Goal: Transaction & Acquisition: Purchase product/service

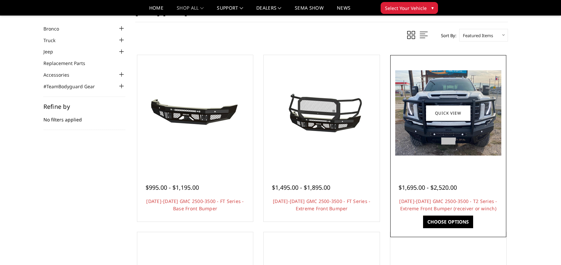
scroll to position [33, 0]
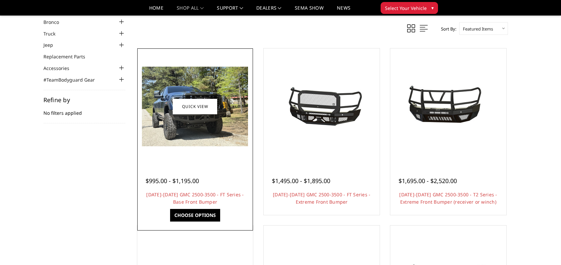
click at [211, 116] on img at bounding box center [195, 107] width 106 height 80
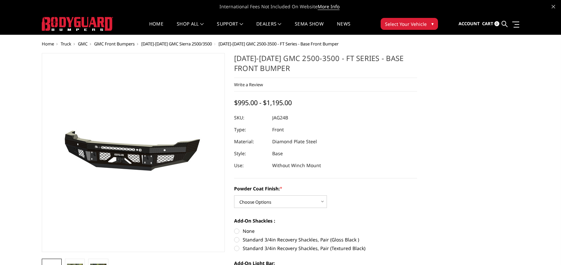
scroll to position [33, 0]
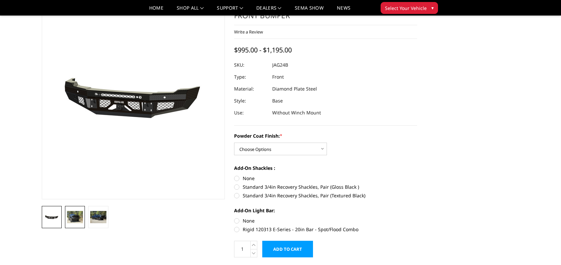
click at [81, 217] on img at bounding box center [75, 217] width 16 height 12
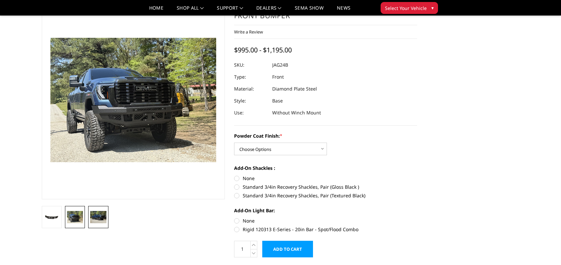
click at [94, 217] on img at bounding box center [98, 217] width 16 height 12
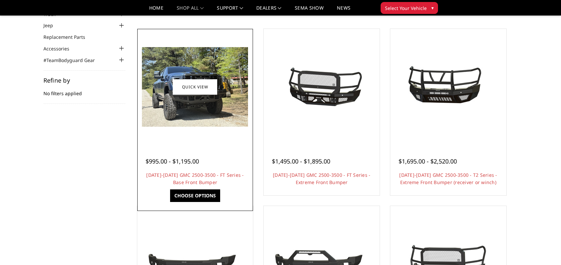
scroll to position [33, 0]
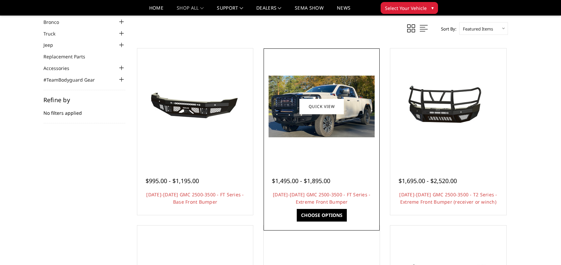
click at [294, 144] on div at bounding box center [321, 106] width 113 height 113
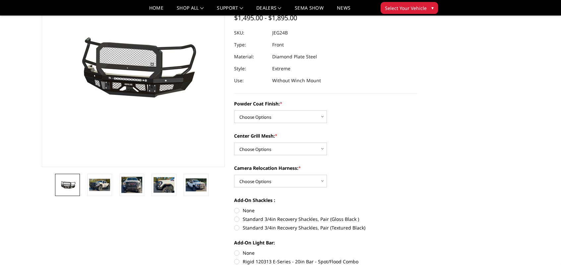
scroll to position [66, 0]
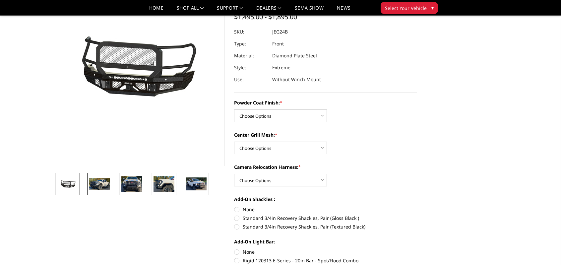
click at [99, 187] on img at bounding box center [99, 184] width 21 height 12
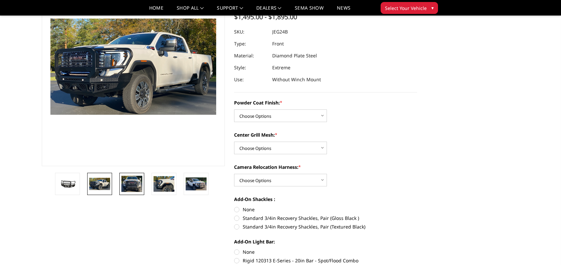
click at [128, 185] on img at bounding box center [131, 184] width 21 height 17
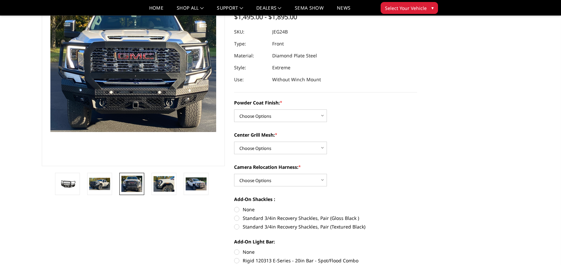
scroll to position [49, 0]
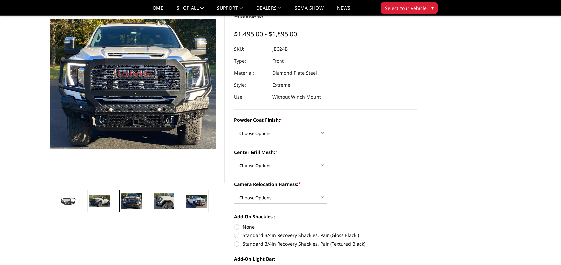
click at [161, 187] on section at bounding box center [133, 98] width 192 height 228
click at [161, 199] on img at bounding box center [164, 200] width 21 height 15
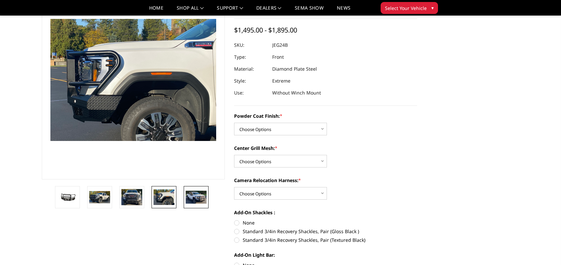
click at [188, 200] on img at bounding box center [196, 197] width 21 height 13
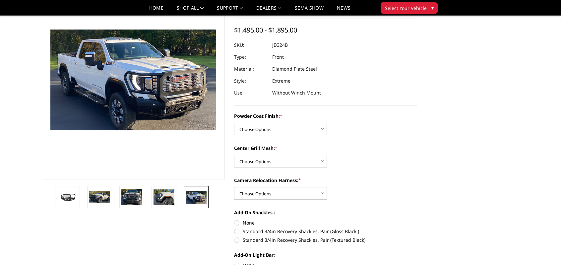
scroll to position [64, 0]
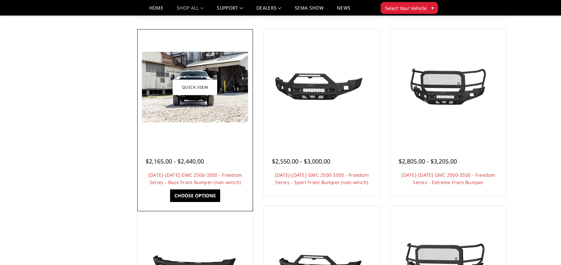
scroll to position [232, 0]
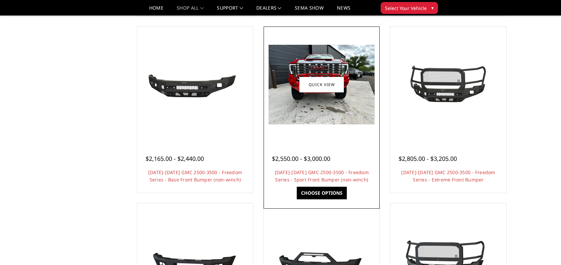
click at [293, 130] on div at bounding box center [321, 84] width 113 height 113
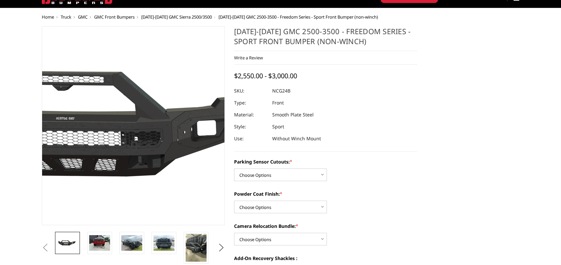
scroll to position [33, 0]
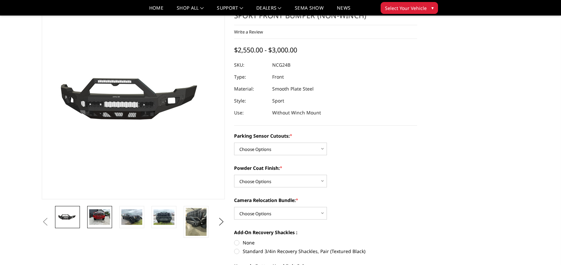
click at [101, 222] on img at bounding box center [99, 217] width 21 height 16
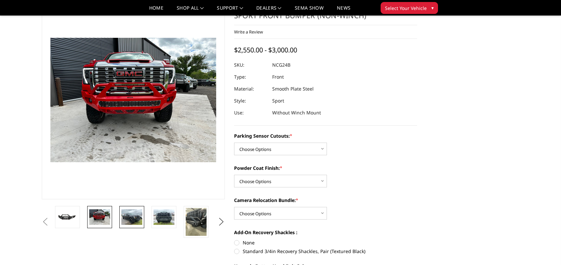
click at [127, 219] on img at bounding box center [131, 217] width 21 height 16
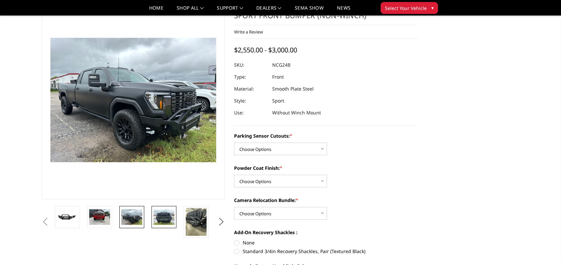
click at [158, 221] on img at bounding box center [164, 217] width 21 height 16
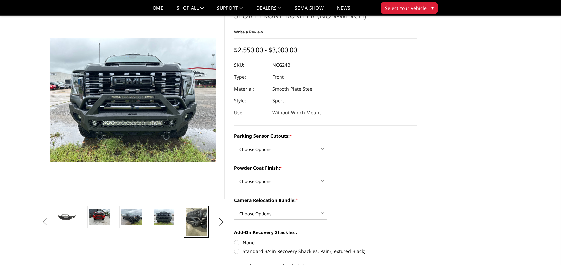
click at [193, 227] on img at bounding box center [196, 222] width 21 height 28
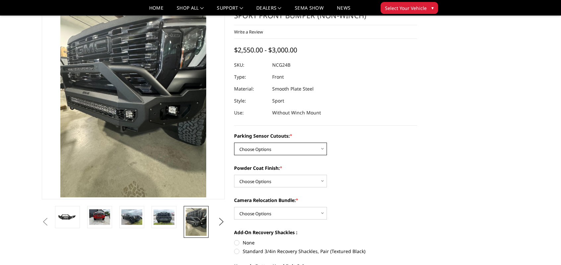
click at [274, 150] on select "Choose Options No - Without Parking Sensor Cutouts Yes - With Parking Sensor Cu…" at bounding box center [280, 149] width 93 height 13
select select "2854"
click at [234, 143] on select "Choose Options No - Without Parking Sensor Cutouts Yes - With Parking Sensor Cu…" at bounding box center [280, 149] width 93 height 13
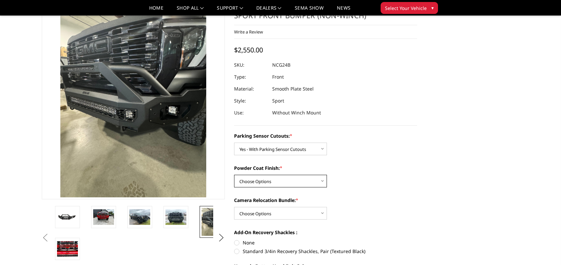
click at [276, 183] on select "Choose Options Bare Metal Texture Black Powder Coat" at bounding box center [280, 181] width 93 height 13
click at [136, 216] on img at bounding box center [139, 217] width 21 height 16
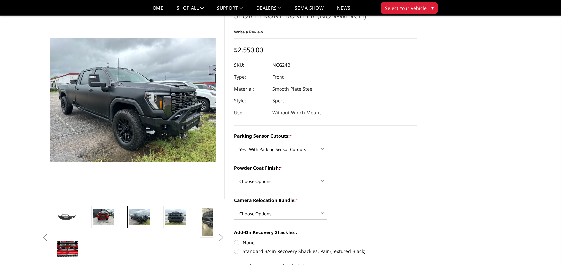
click at [79, 218] on link at bounding box center [67, 217] width 25 height 22
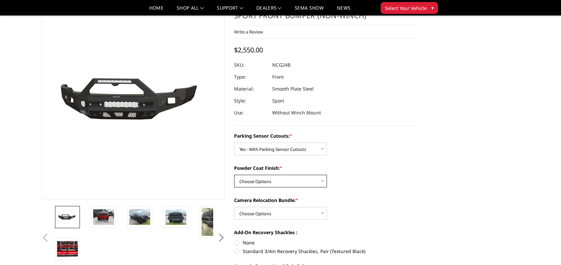
click at [283, 185] on select "Choose Options Bare Metal Texture Black Powder Coat" at bounding box center [280, 181] width 93 height 13
select select "2856"
click at [234, 175] on select "Choose Options Bare Metal Texture Black Powder Coat" at bounding box center [280, 181] width 93 height 13
click at [277, 213] on select "Choose Options WITH Camera Relocation Bundle WITHOUT Camera Relocation Bundle" at bounding box center [280, 213] width 93 height 13
select select "2857"
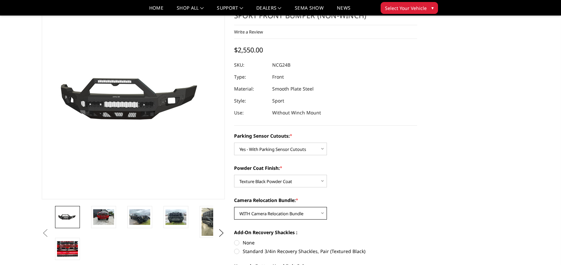
click at [234, 207] on select "Choose Options WITH Camera Relocation Bundle WITHOUT Camera Relocation Bundle" at bounding box center [280, 213] width 93 height 13
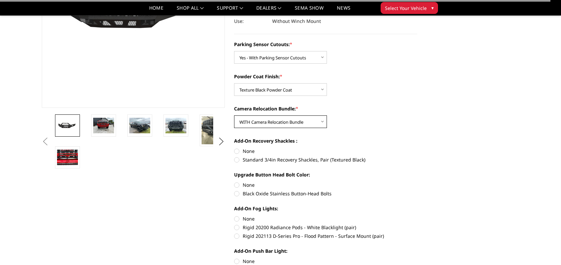
scroll to position [133, 0]
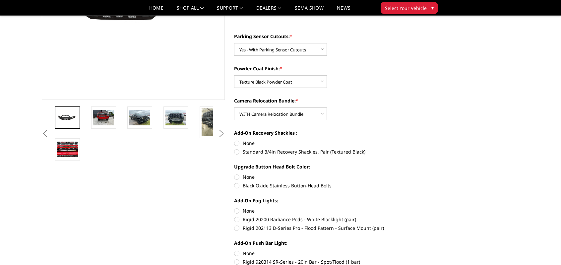
click at [243, 145] on label "None" at bounding box center [325, 143] width 183 height 7
click at [234, 140] on input "None" at bounding box center [234, 140] width 0 height 0
radio input "true"
click at [243, 154] on label "Standard 3/4in Recovery Shackles, Pair (Textured Black)" at bounding box center [325, 151] width 183 height 7
click at [417, 140] on input "Standard 3/4in Recovery Shackles, Pair (Textured Black)" at bounding box center [417, 140] width 0 height 0
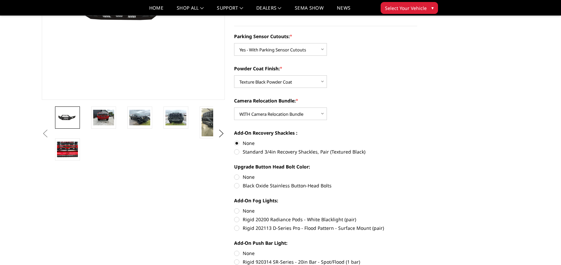
radio input "true"
click at [250, 188] on label "Black Oxide Stainless Button-Head Bolts" at bounding box center [325, 185] width 183 height 7
click at [417, 174] on input "Black Oxide Stainless Button-Head Bolts" at bounding box center [417, 173] width 0 height 0
radio input "true"
click at [244, 228] on label "Rigid 202113 D-Series Pro - Flood Pattern - Surface Mount (pair)" at bounding box center [325, 227] width 183 height 7
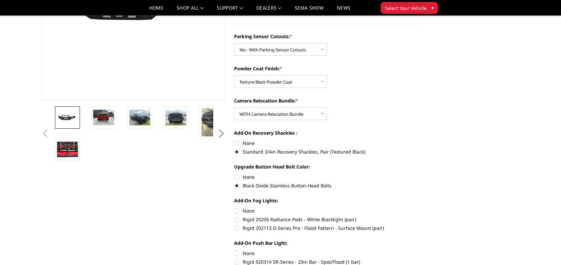
click at [417, 216] on input "Rigid 202113 D-Series Pro - Flood Pattern - Surface Mount (pair)" at bounding box center [417, 216] width 0 height 0
radio input "true"
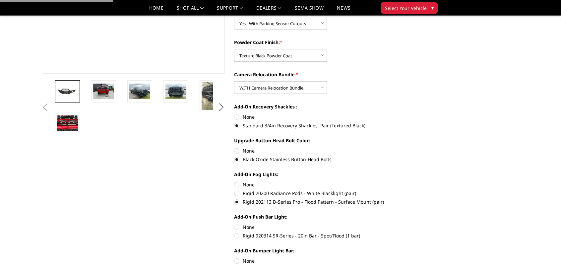
scroll to position [166, 0]
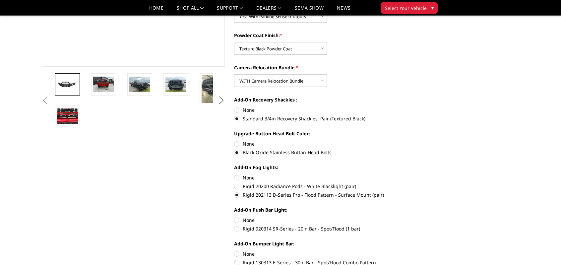
click at [266, 228] on label "Rigid 920314 SR-Series - 20in Bar - Spot/Flood (1 bar)" at bounding box center [325, 228] width 183 height 7
click at [417, 217] on input "Rigid 920314 SR-Series - 20in Bar - Spot/Flood (1 bar)" at bounding box center [417, 216] width 0 height 0
radio input "true"
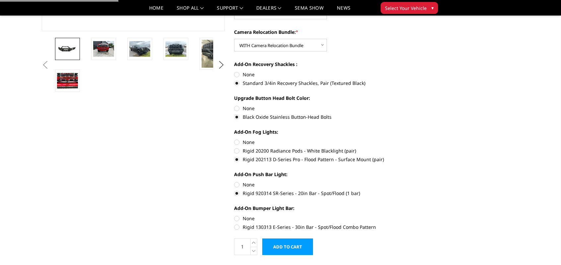
scroll to position [232, 0]
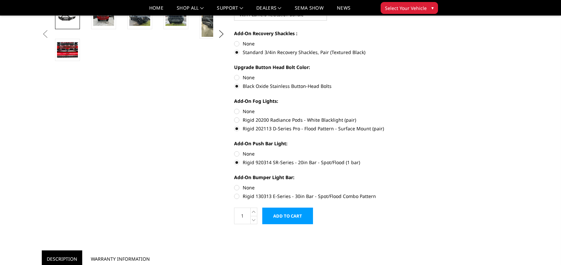
click at [277, 197] on label "Rigid 130313 E-Series - 30in Bar - Spot/Flood Combo Pattern" at bounding box center [325, 196] width 183 height 7
click at [417, 184] on input "Rigid 130313 E-Series - 30in Bar - Spot/Flood Combo Pattern" at bounding box center [417, 184] width 0 height 0
radio input "true"
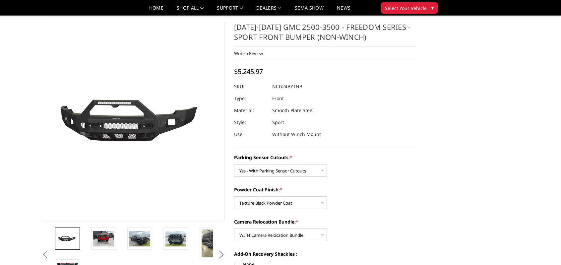
scroll to position [0, 0]
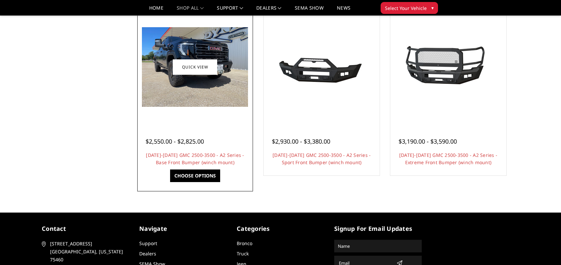
scroll to position [431, 0]
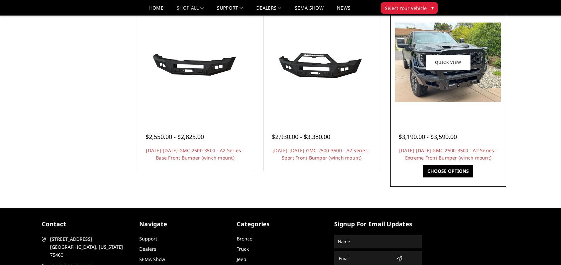
click at [470, 118] on div at bounding box center [448, 62] width 113 height 113
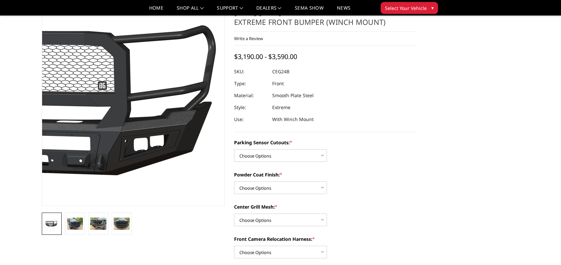
scroll to position [33, 0]
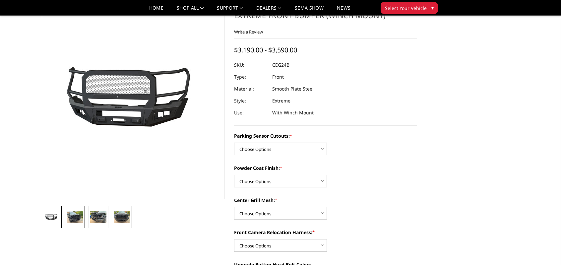
click at [78, 220] on img at bounding box center [75, 217] width 16 height 12
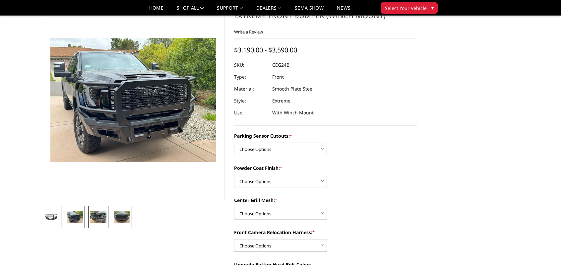
click at [102, 220] on img at bounding box center [98, 217] width 16 height 12
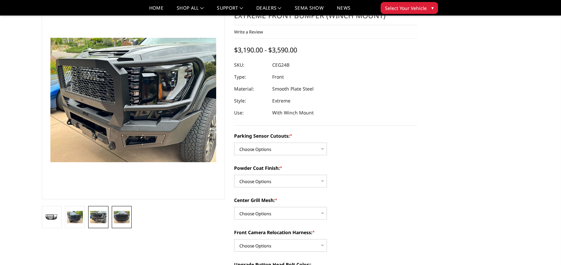
click at [125, 218] on img at bounding box center [122, 217] width 16 height 12
